Goal: Check status: Check status

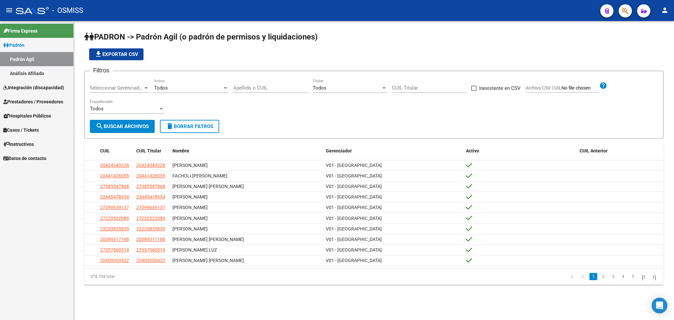
click at [20, 86] on span "Integración (discapacidad)" at bounding box center [33, 87] width 61 height 7
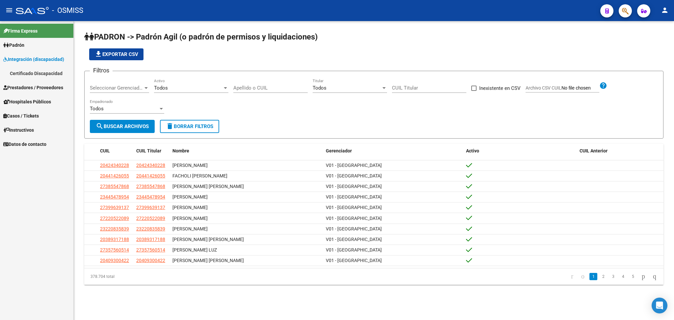
click at [32, 76] on link "Certificado Discapacidad" at bounding box center [36, 73] width 73 height 14
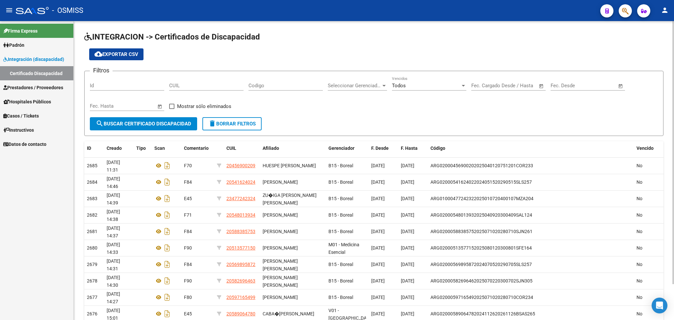
click at [178, 85] on input "CUIL" at bounding box center [206, 86] width 74 height 6
click at [198, 84] on input "CUIL" at bounding box center [206, 86] width 74 height 6
paste input "27-59261337-4"
type input "27-59261337-4"
click at [175, 123] on span "search Buscar Certificado Discapacidad" at bounding box center [143, 124] width 95 height 6
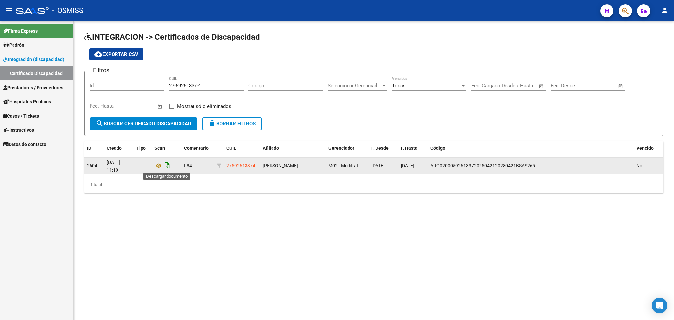
click at [167, 166] on icon "Descargar documento" at bounding box center [167, 165] width 9 height 11
